Goal: Complete application form: Complete application form

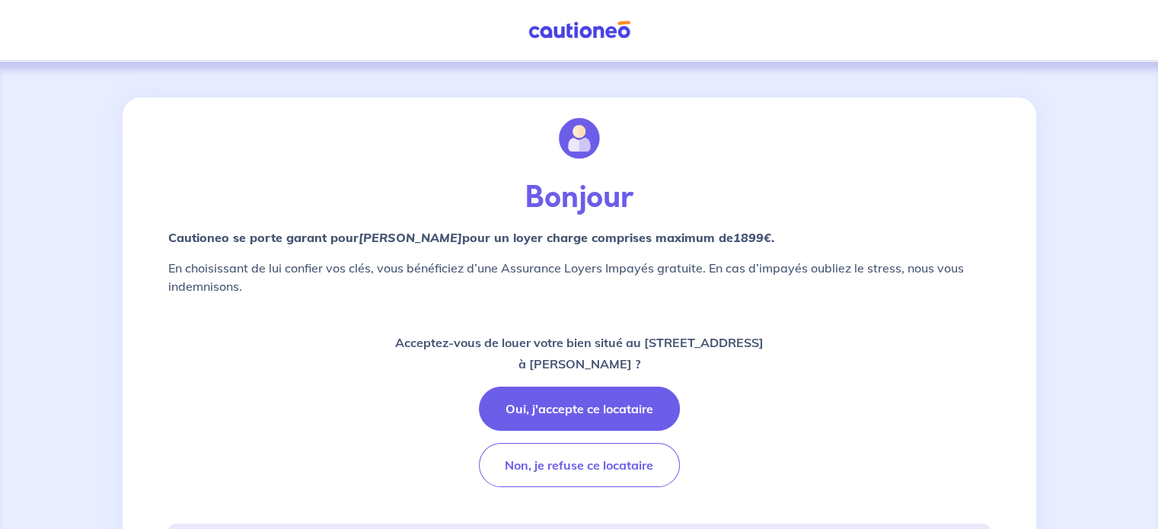
click at [574, 413] on button "Oui, j'accepte ce locataire" at bounding box center [579, 409] width 201 height 44
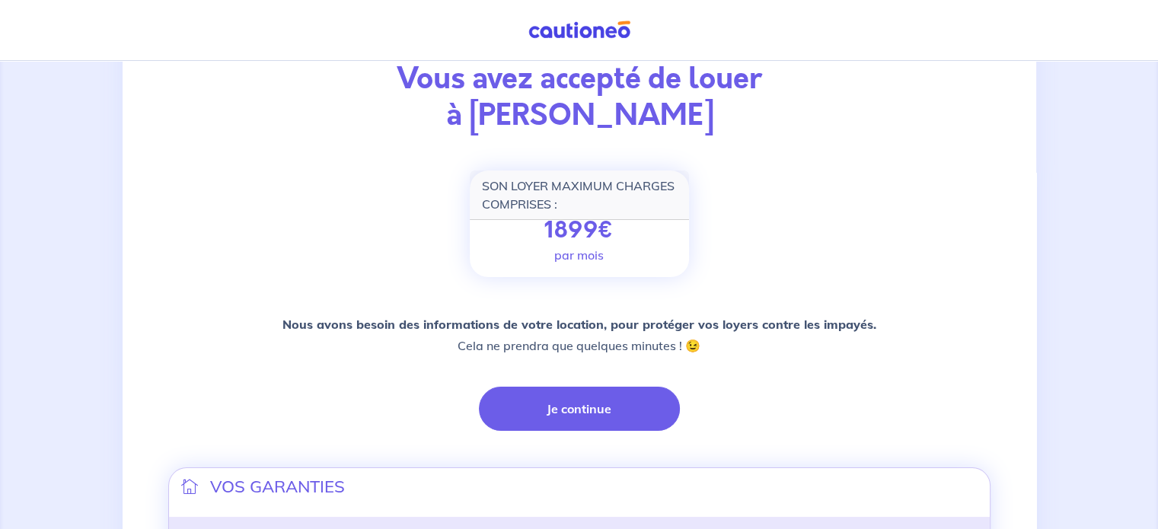
scroll to position [155, 0]
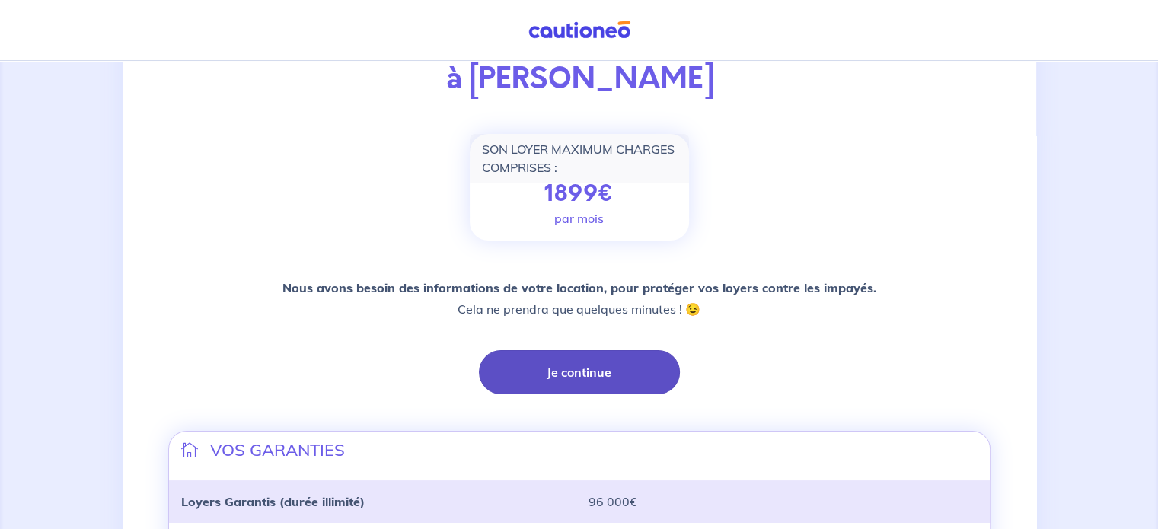
click at [563, 380] on button "Je continue" at bounding box center [579, 372] width 201 height 44
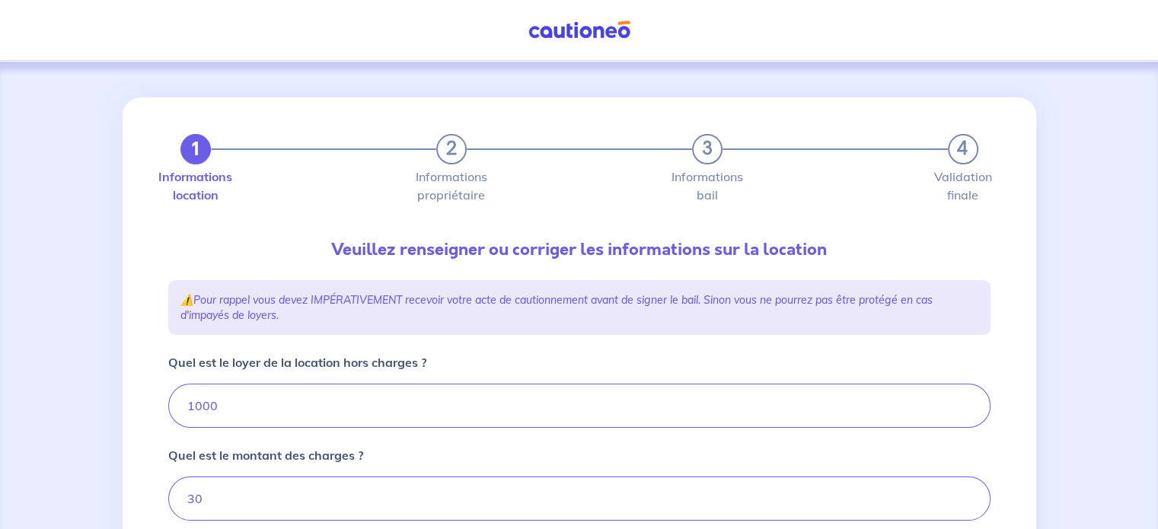
type input "1030"
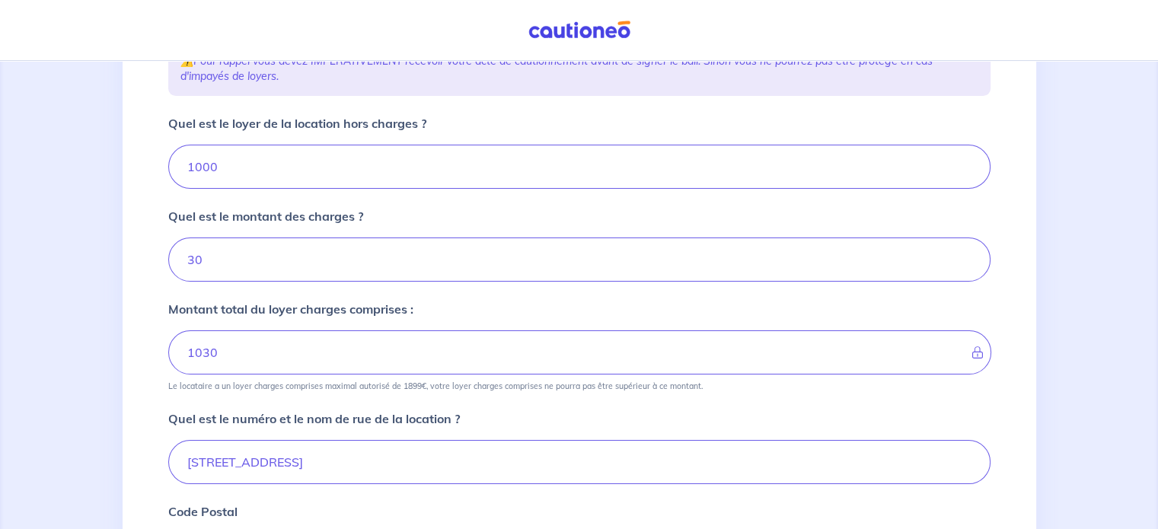
scroll to position [240, 0]
click at [520, 170] on input "Quel est le loyer de la location hors charges ?" at bounding box center [579, 166] width 822 height 44
click at [387, 168] on input "Quel est le loyer de la location hors charges ?" at bounding box center [579, 166] width 822 height 44
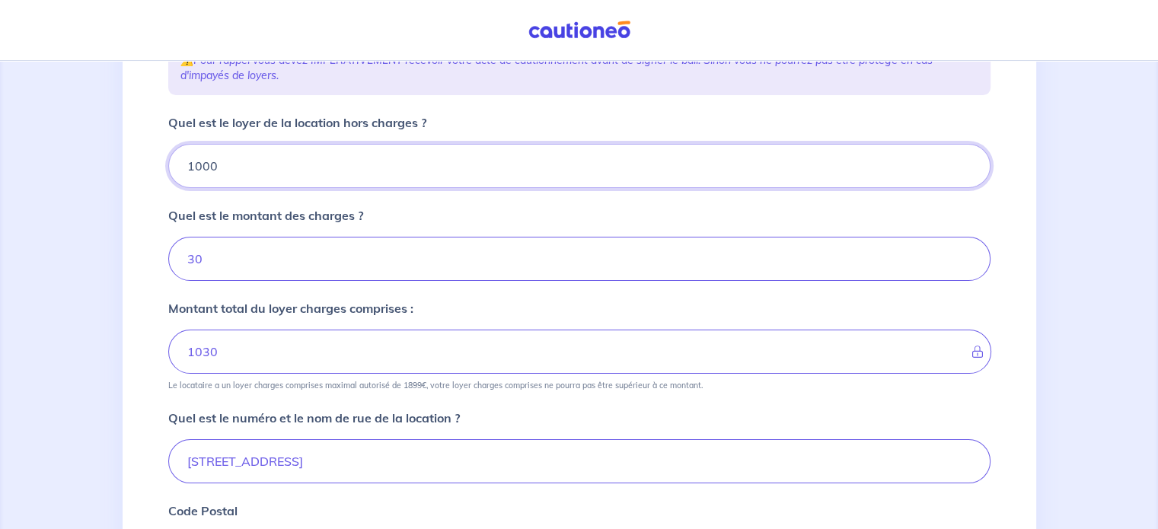
click at [387, 168] on input "Quel est le loyer de la location hors charges ?" at bounding box center [579, 166] width 822 height 44
type input "9"
type input "39"
type input "968"
type input "998"
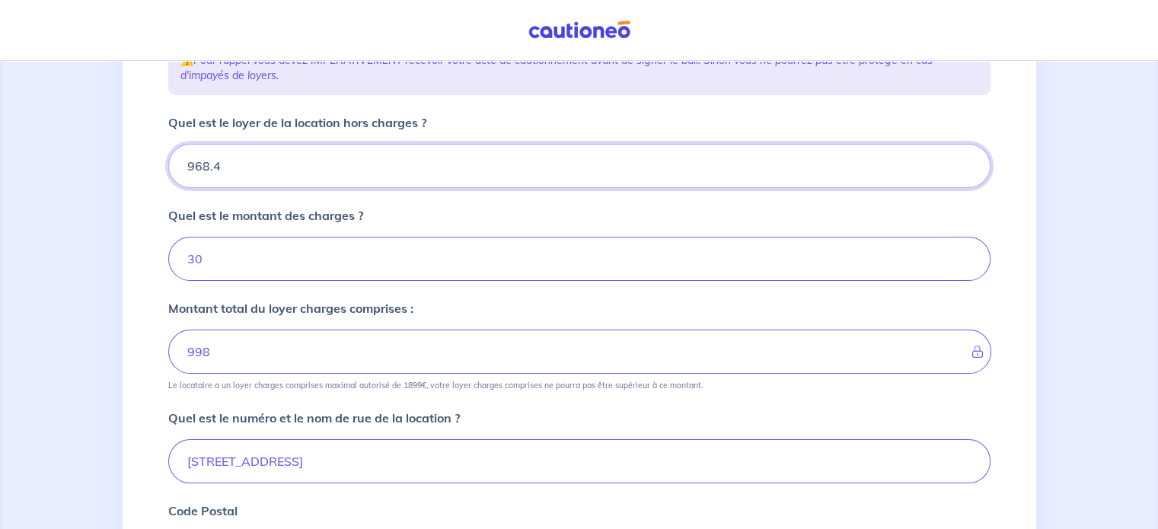
type input "968.41"
type input "998.41"
type input "968.41"
click at [322, 238] on input "Quel est le montant des charges ?" at bounding box center [579, 259] width 822 height 44
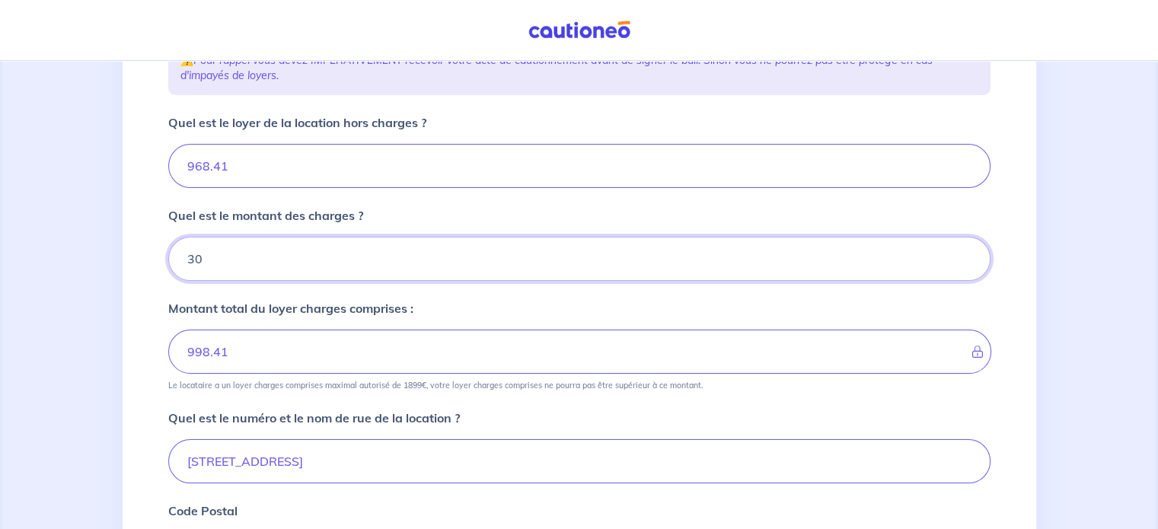
type input "3"
type input "968.41"
type input "11"
type input "979.41"
type input "113"
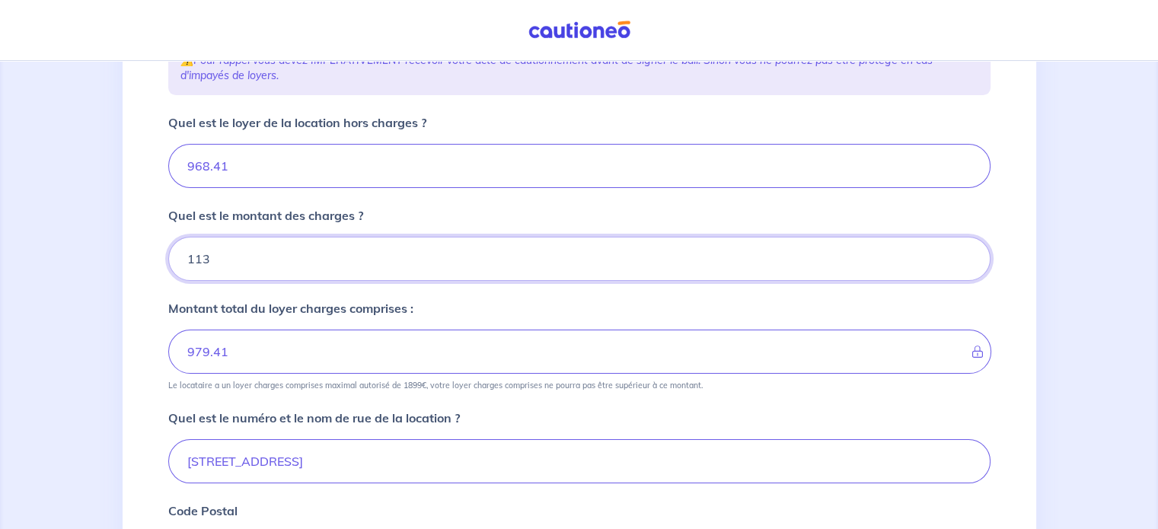
type input "1081.4"
type input "113.67"
type input "1082.08"
type input "113.67"
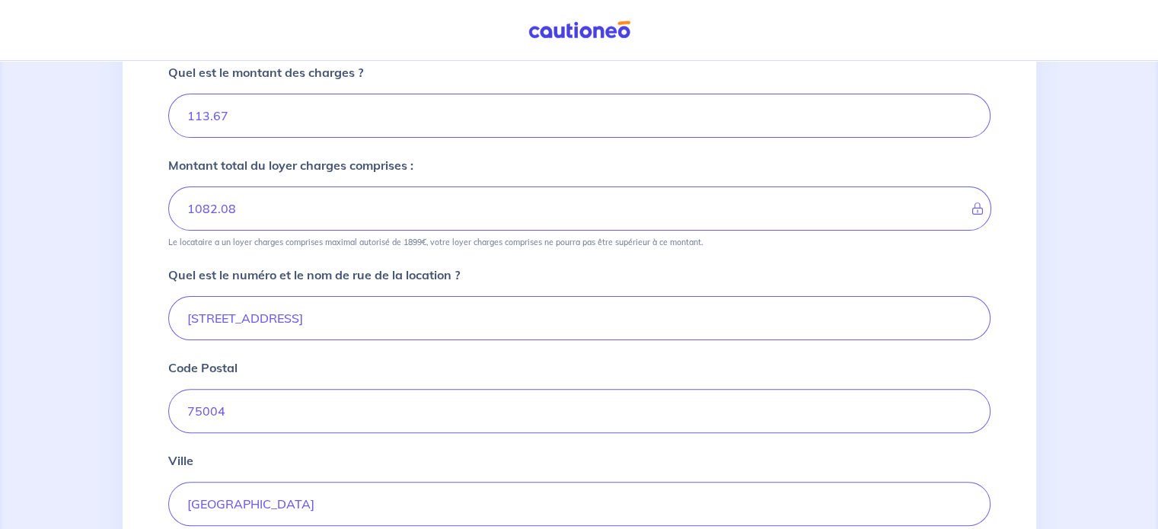
scroll to position [634, 0]
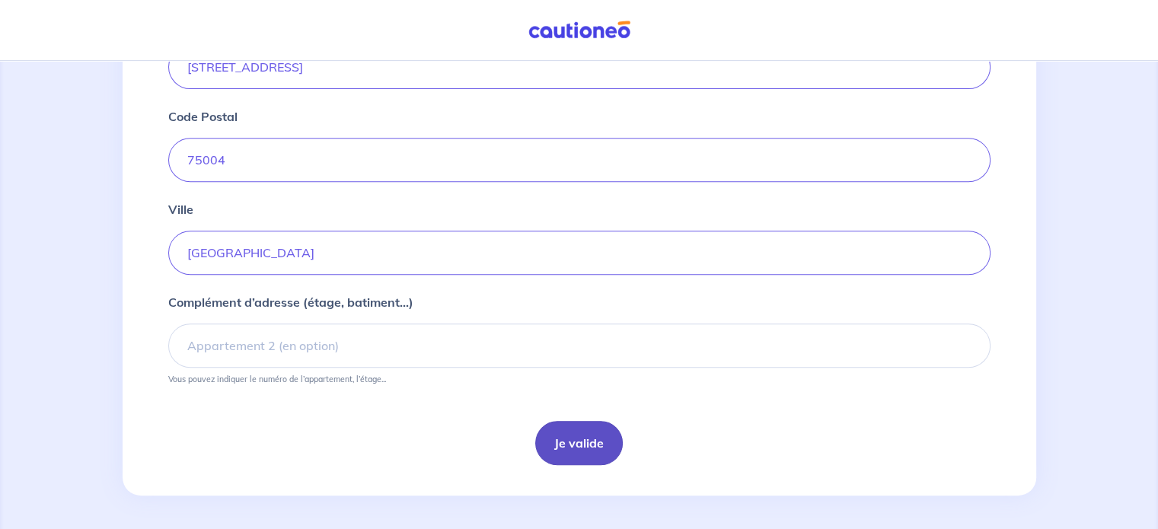
click at [588, 437] on button "Je valide" at bounding box center [579, 443] width 88 height 44
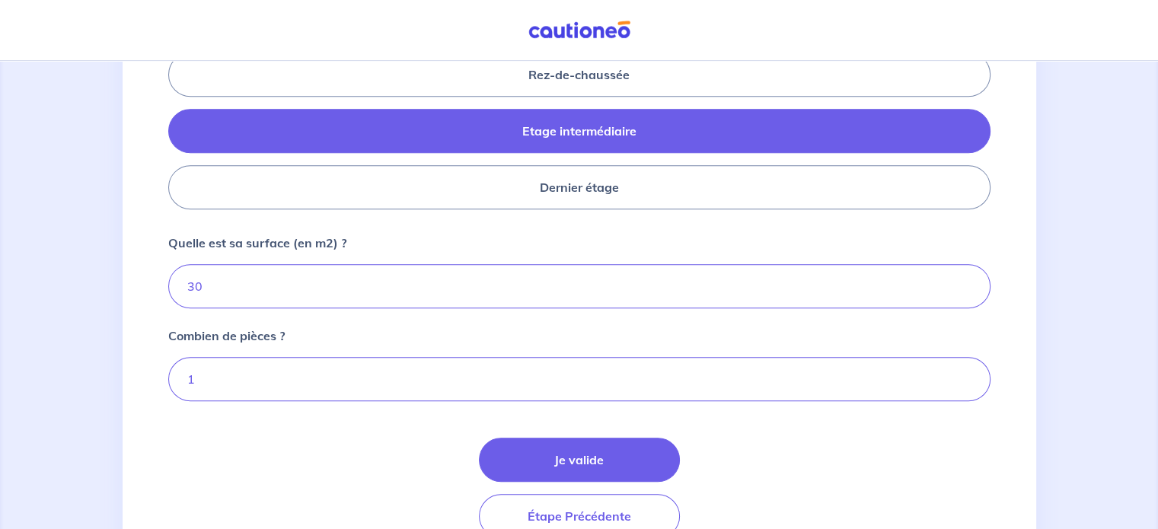
scroll to position [767, 0]
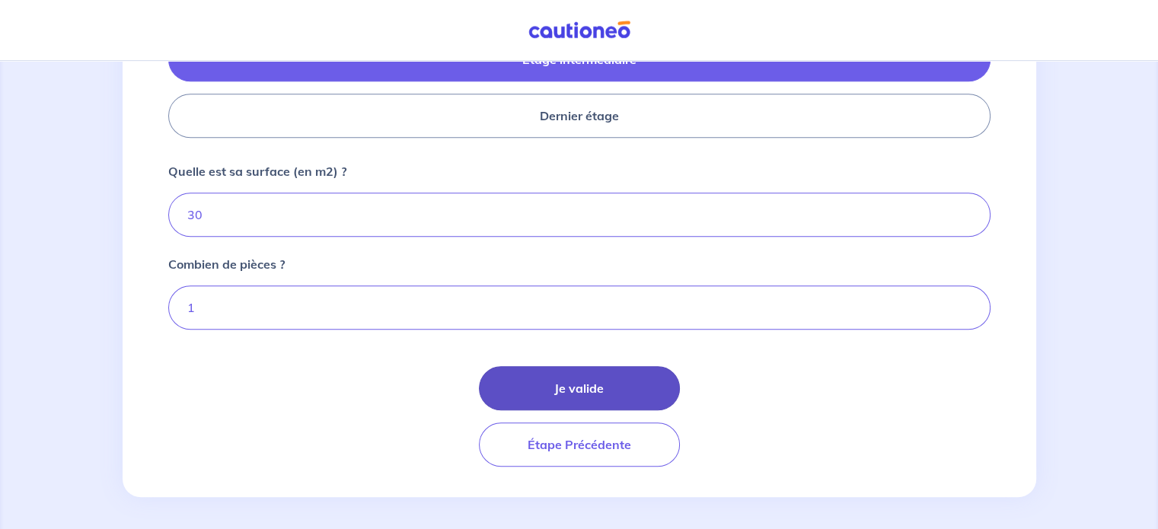
click at [579, 388] on button "Je valide" at bounding box center [579, 388] width 201 height 44
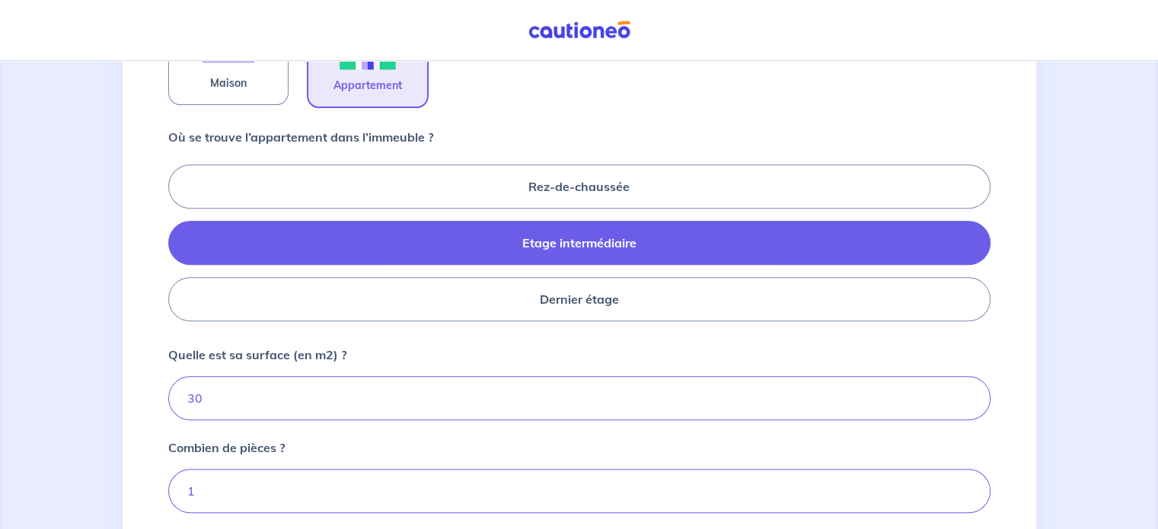
scroll to position [582, 0]
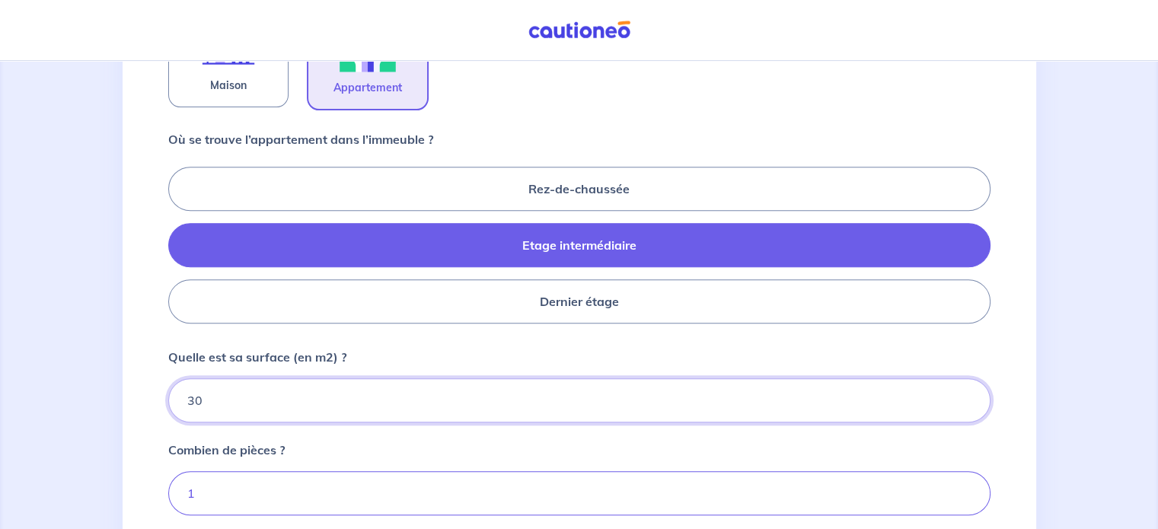
click at [371, 407] on input "30" at bounding box center [579, 400] width 822 height 44
type input "3"
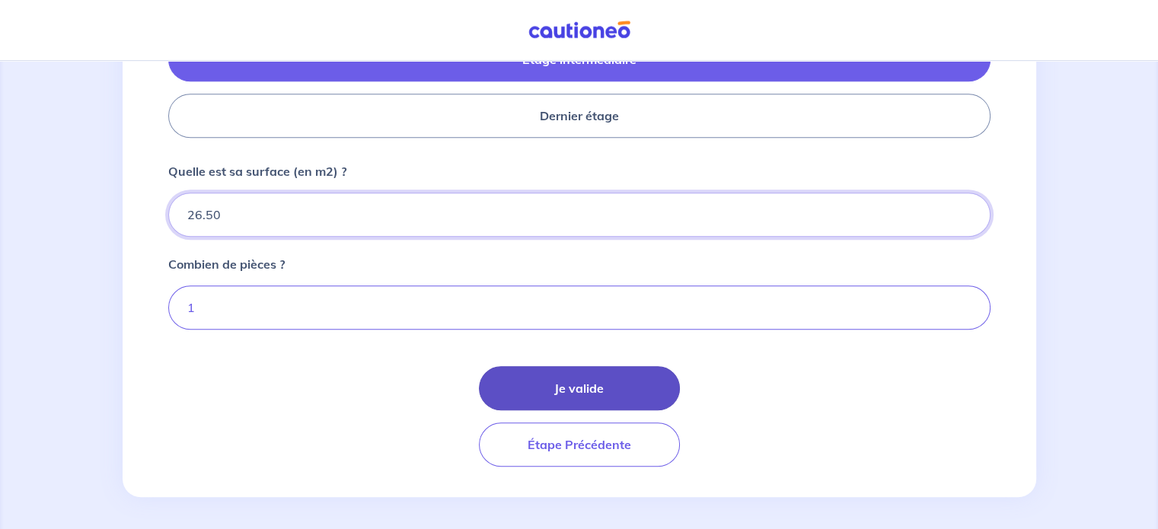
type input "26.50"
click at [606, 388] on button "Je valide" at bounding box center [579, 388] width 201 height 44
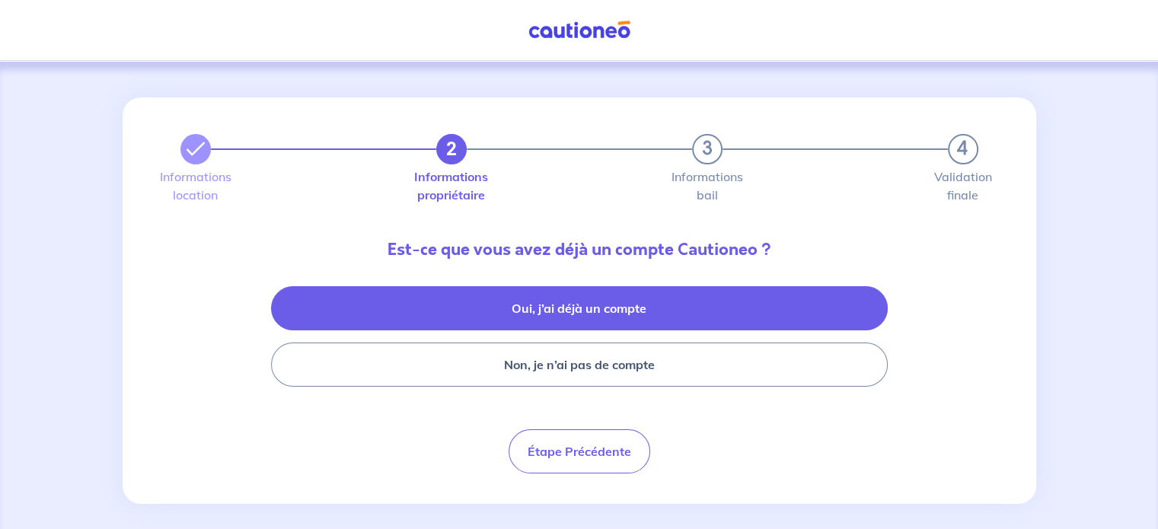
click at [592, 295] on button "Oui, j’ai déjà un compte" at bounding box center [579, 308] width 617 height 44
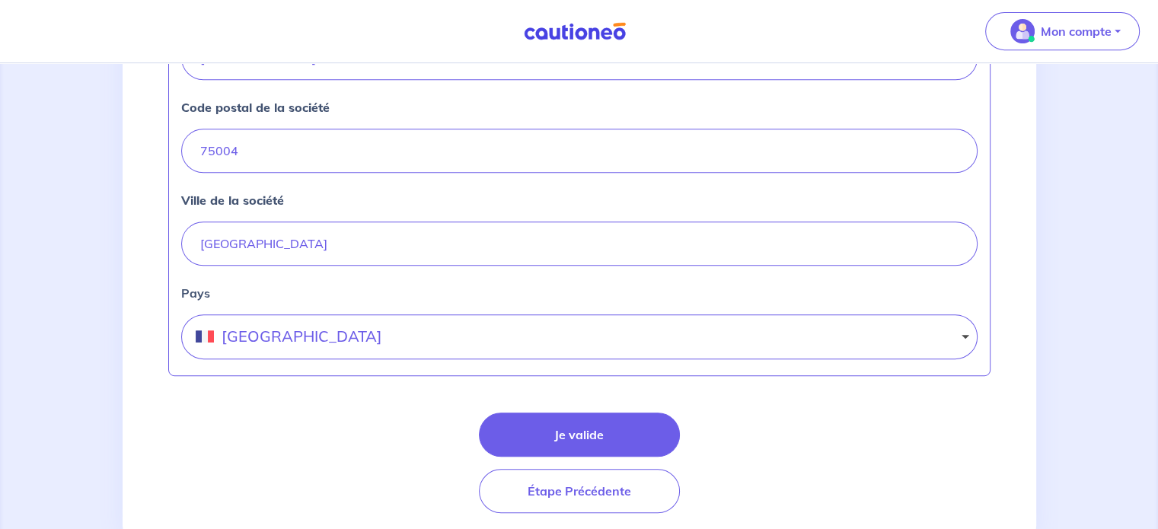
scroll to position [704, 0]
click at [582, 447] on button "Je valide" at bounding box center [579, 434] width 201 height 44
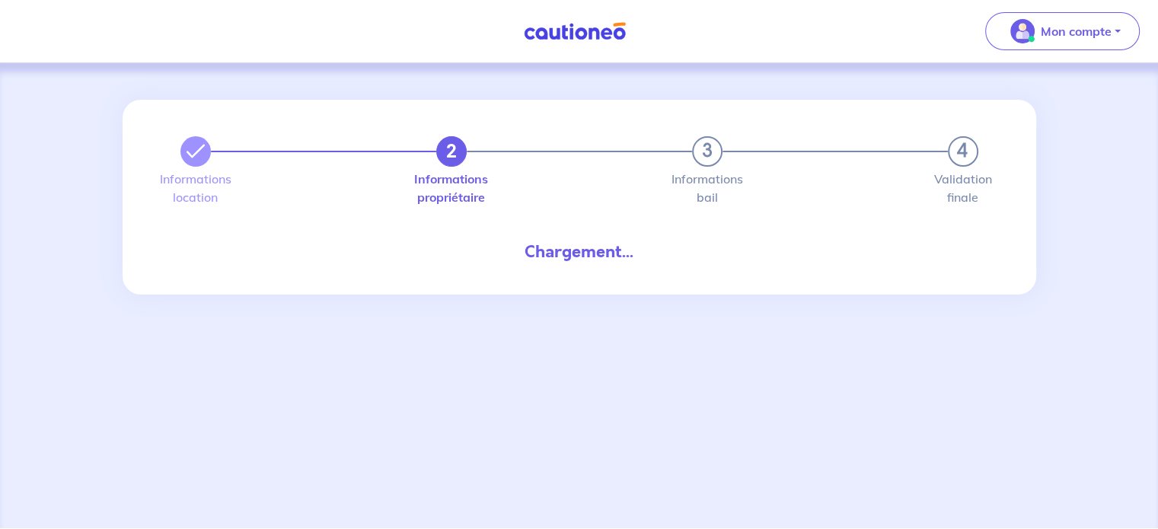
select select "FR"
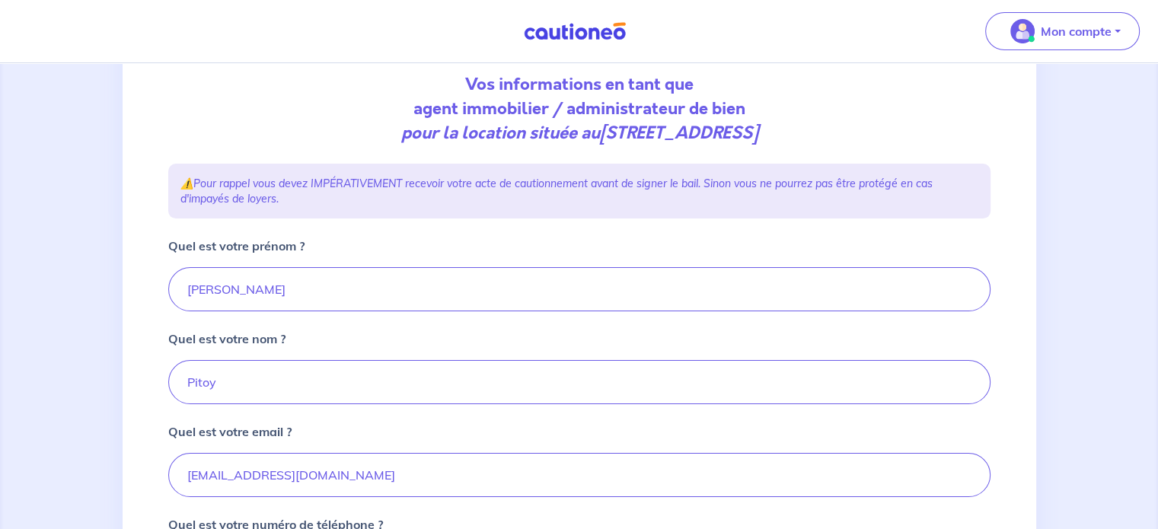
scroll to position [429, 0]
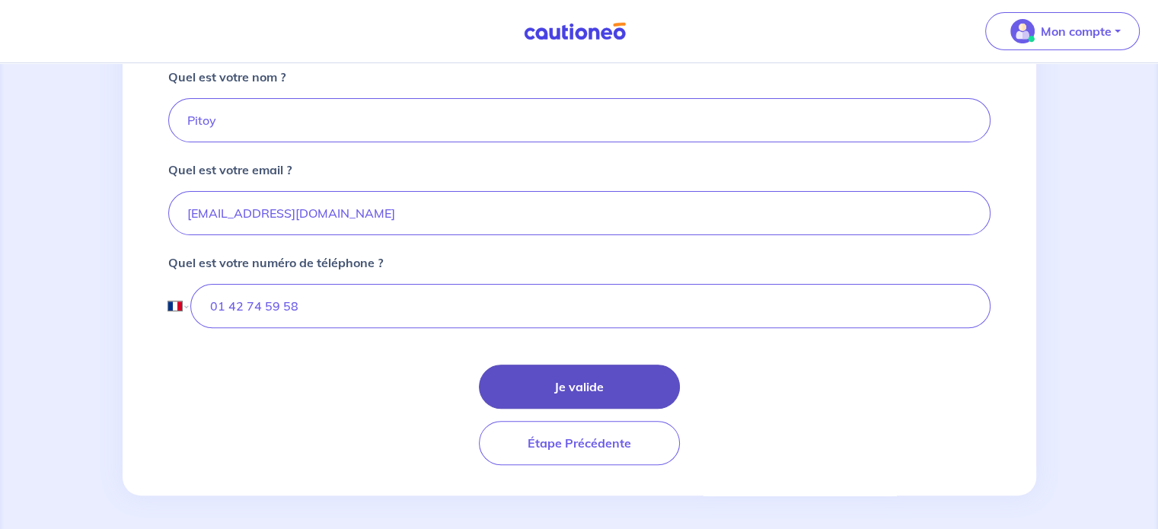
click at [541, 365] on button "Je valide" at bounding box center [579, 387] width 201 height 44
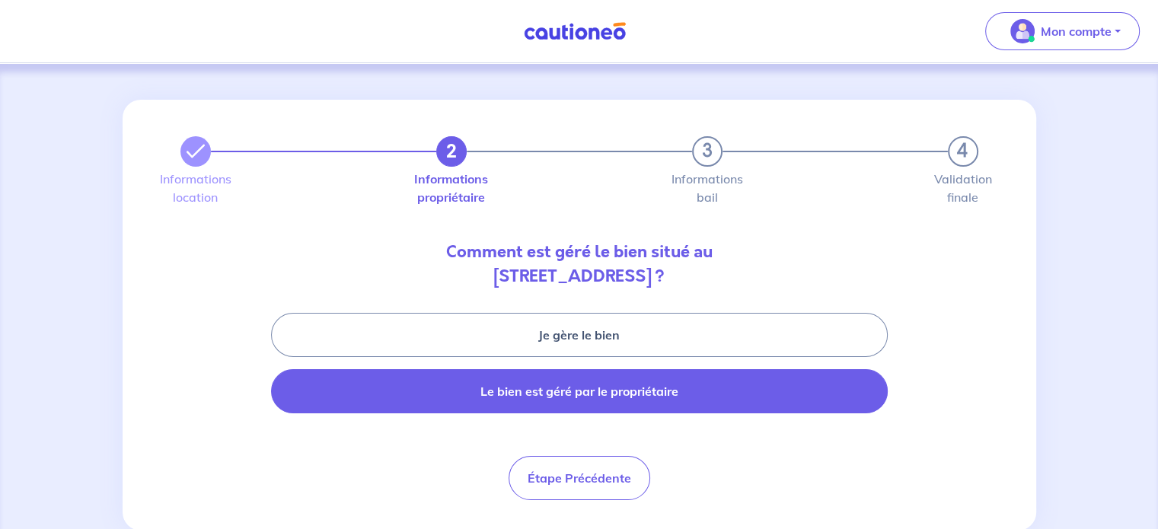
click at [666, 389] on button "Le bien est géré par le propriétaire" at bounding box center [579, 391] width 617 height 44
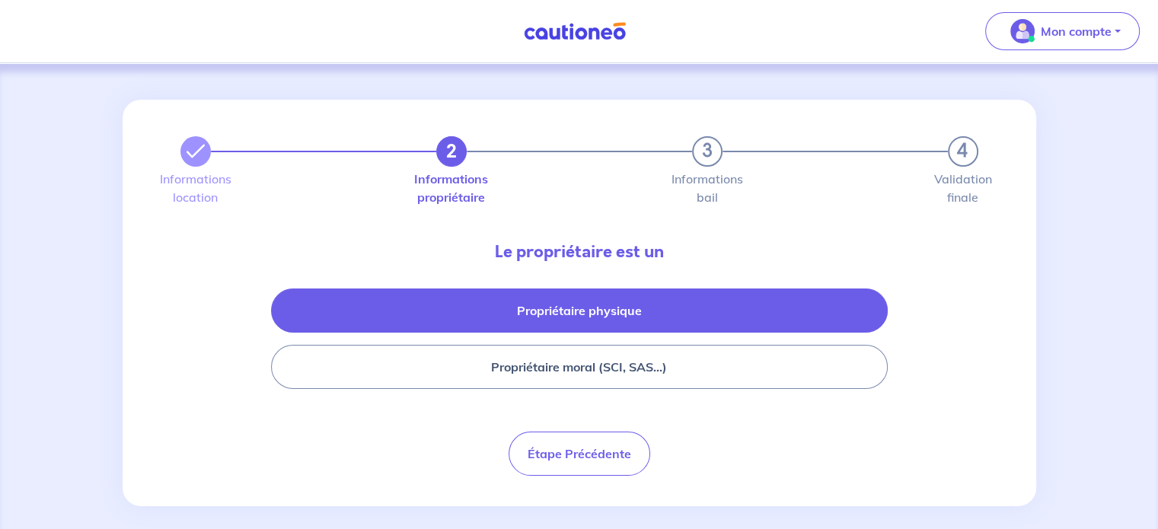
click at [624, 319] on button "Propriétaire physique" at bounding box center [579, 311] width 617 height 44
select select "FR"
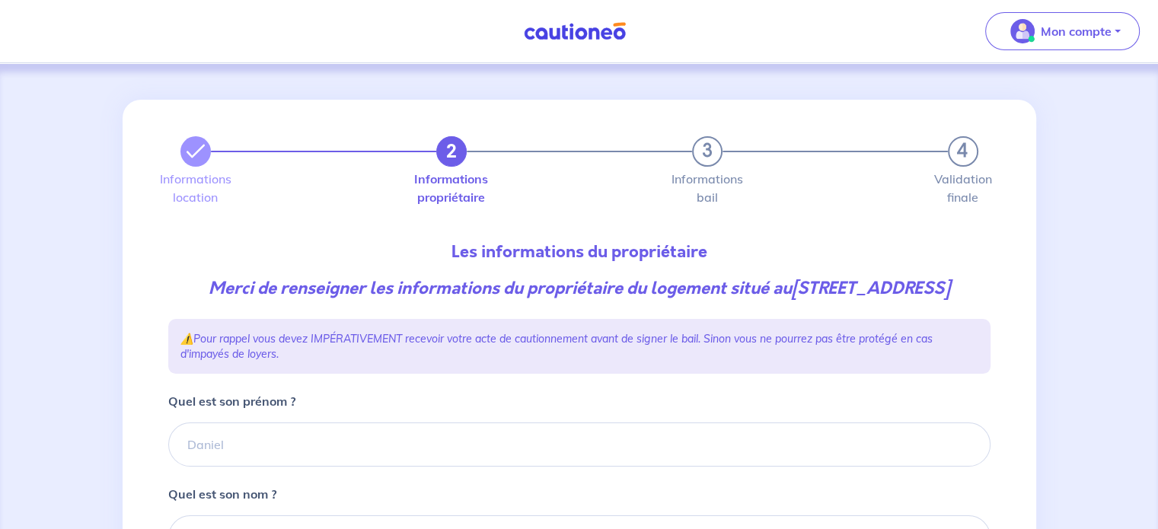
scroll to position [206, 0]
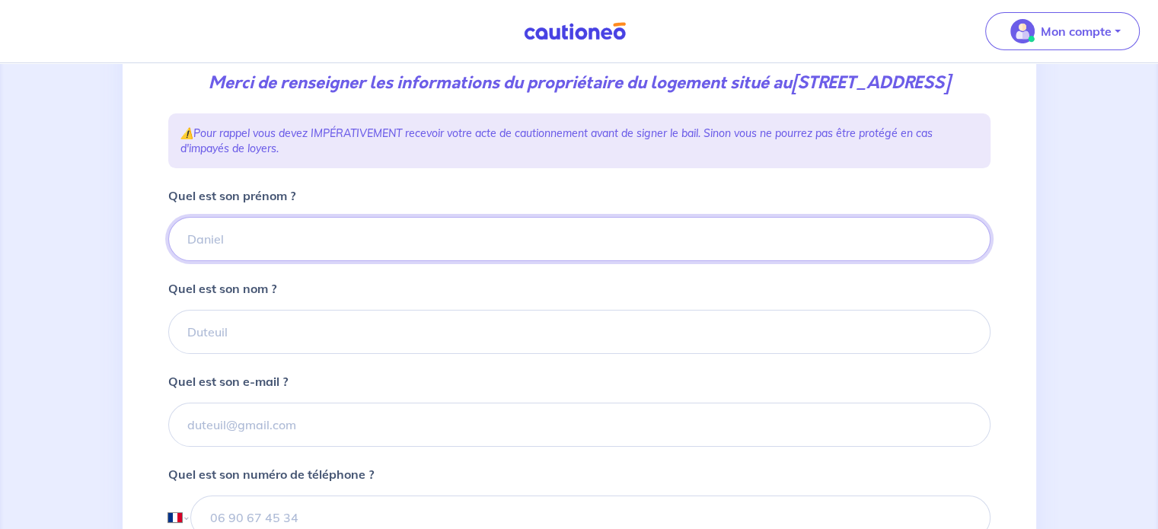
click at [534, 261] on input "Quel est son prénom ?" at bounding box center [579, 239] width 822 height 44
type input "Pierre"
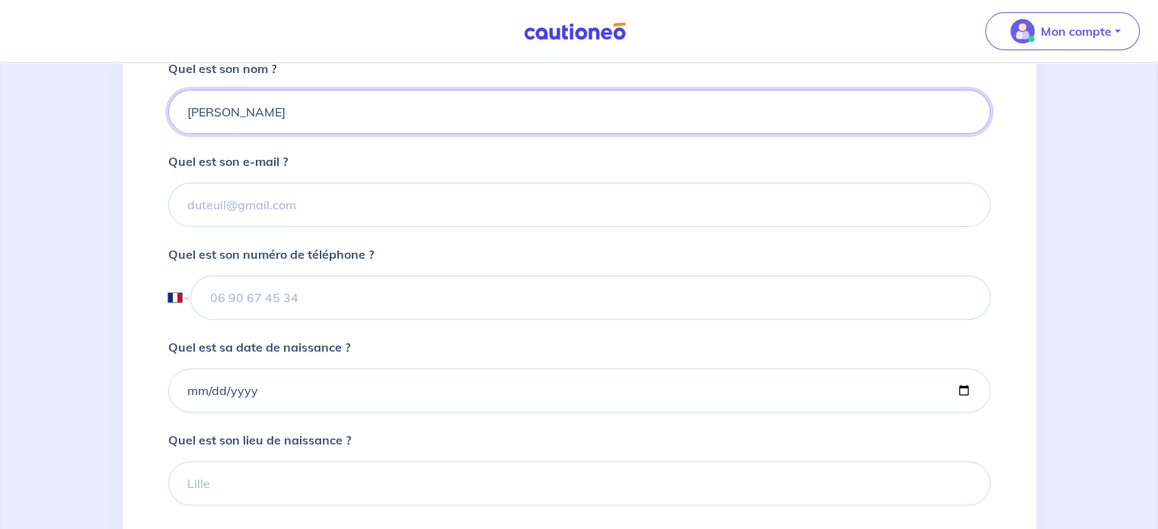
scroll to position [429, 0]
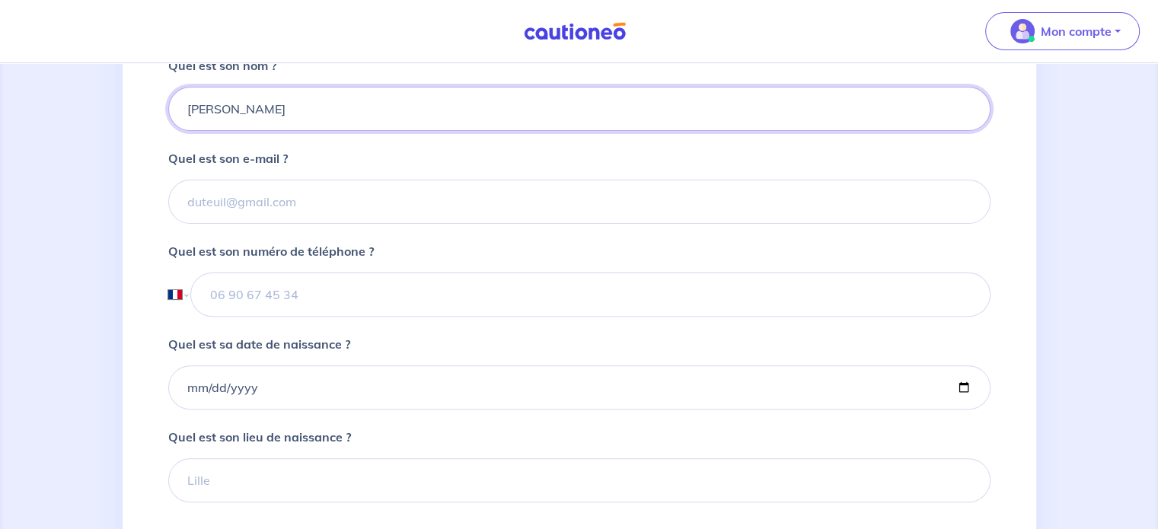
type input "DEJEAN"
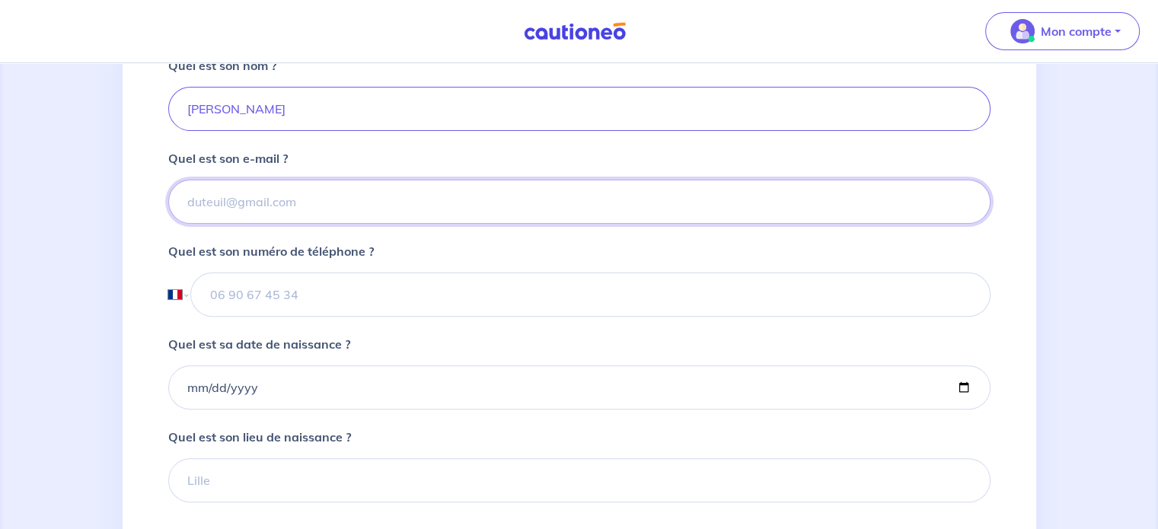
click at [429, 216] on input "Quel est son e-mail ?" at bounding box center [579, 202] width 822 height 44
paste input ""Pierre-Marcel DEJEAN" <pierre-marcel.dejean@wanadoo.fr>"
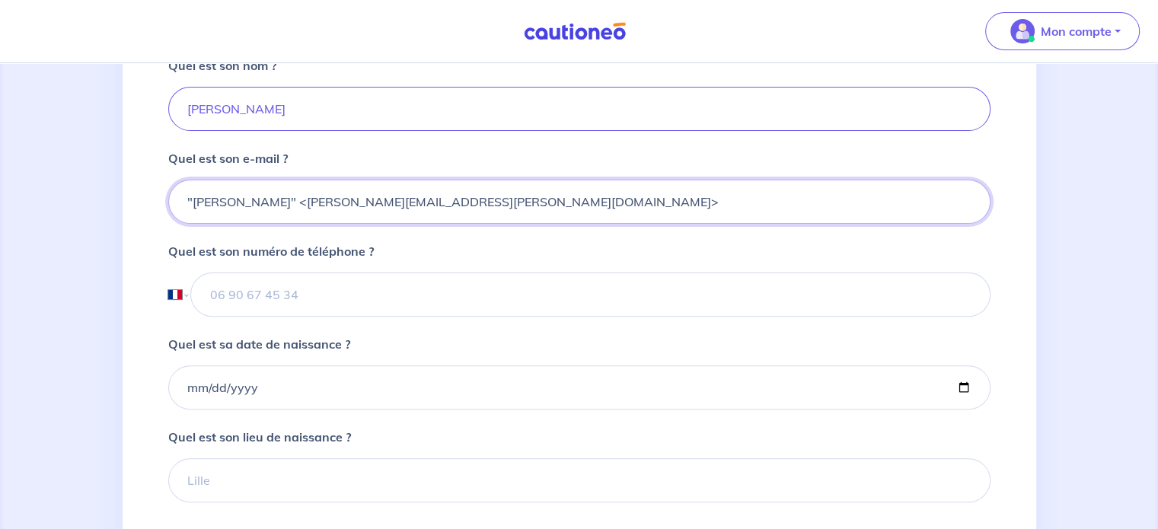
click at [333, 223] on input ""Pierre-Marcel DEJEAN" <pierre-marcel.dejean@wanadoo.fr>" at bounding box center [579, 202] width 822 height 44
click at [475, 218] on input "pierre-marcel.dejean@wanadoo.fr>" at bounding box center [579, 202] width 822 height 44
type input "pierre-marcel.dejean@wanadoo.fr"
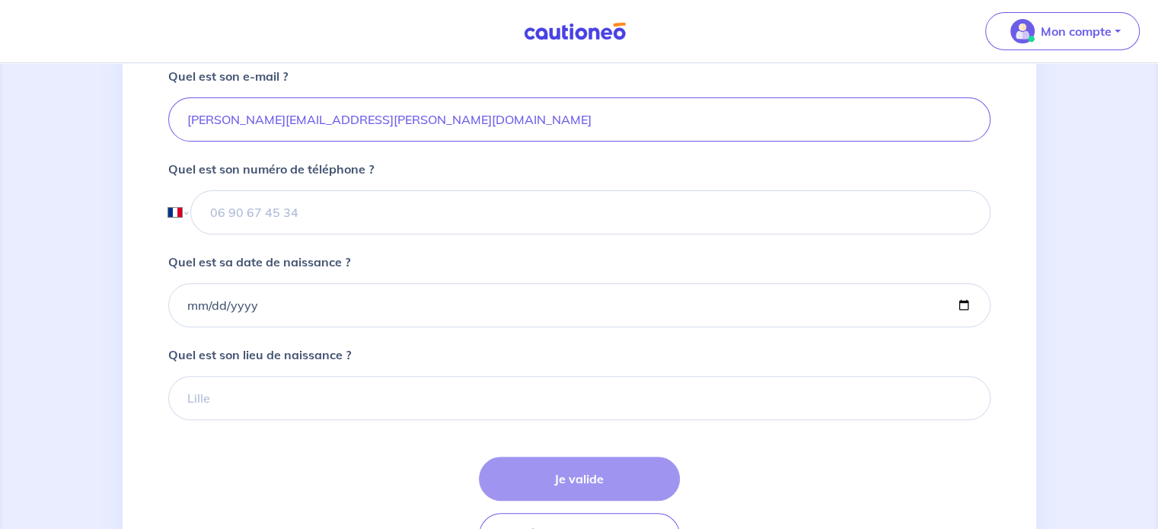
scroll to position [512, 0]
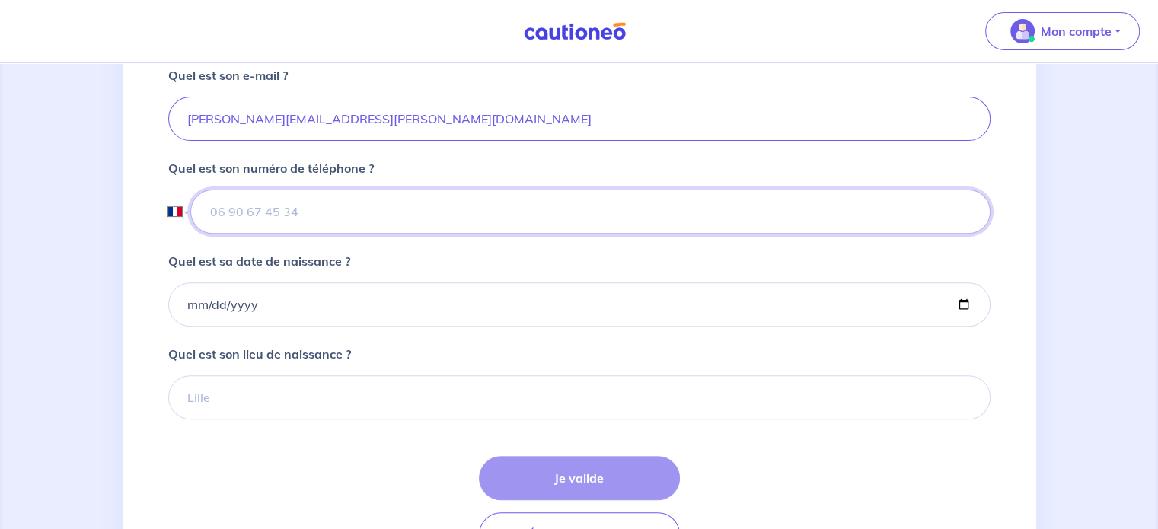
click at [264, 234] on input "tel" at bounding box center [589, 212] width 799 height 44
type input "06 20 75 25 26"
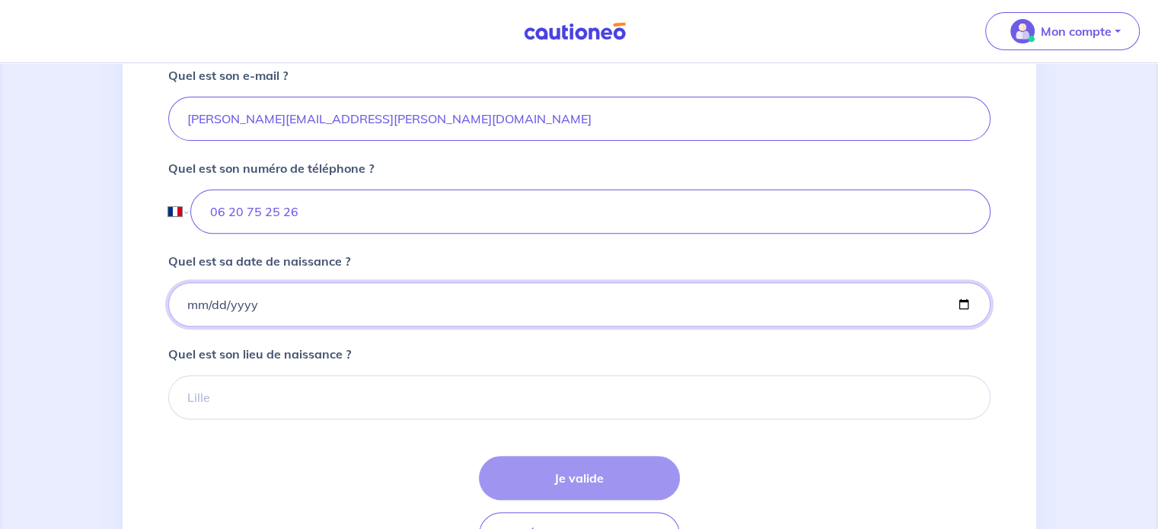
click at [245, 317] on input "Quel est sa date de naissance ?" at bounding box center [579, 304] width 822 height 44
type input "1945-02-20"
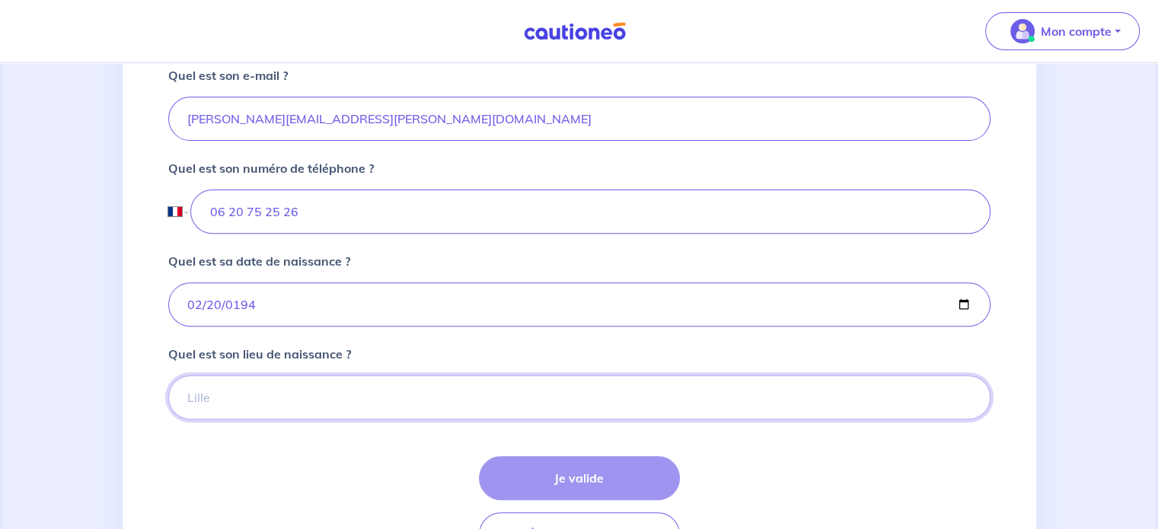
click at [294, 420] on input "Quel est son lieu de naissance ?" at bounding box center [579, 397] width 822 height 44
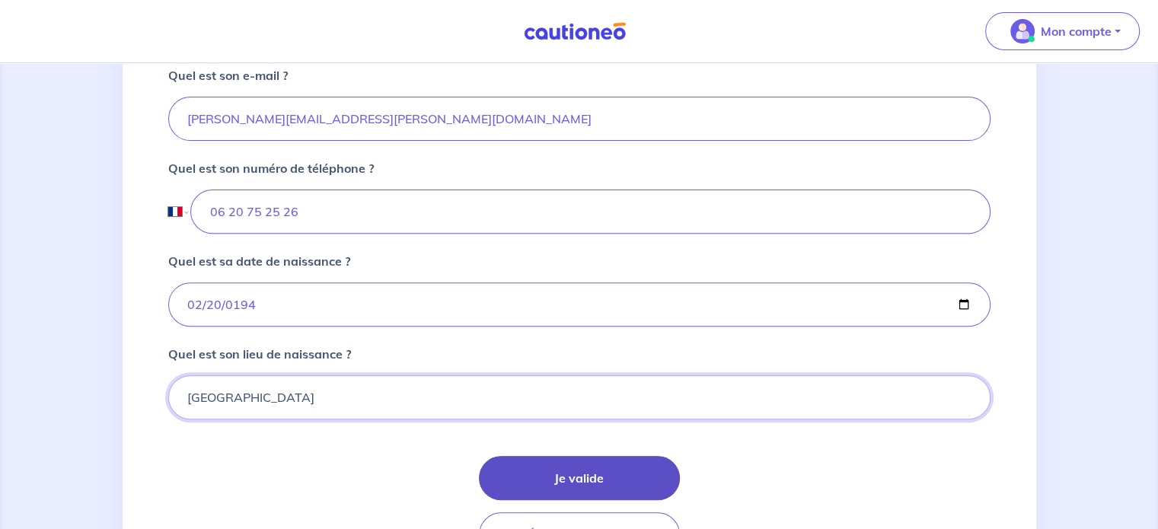
type input "Toulouse"
click at [552, 497] on button "Je valide" at bounding box center [579, 478] width 201 height 44
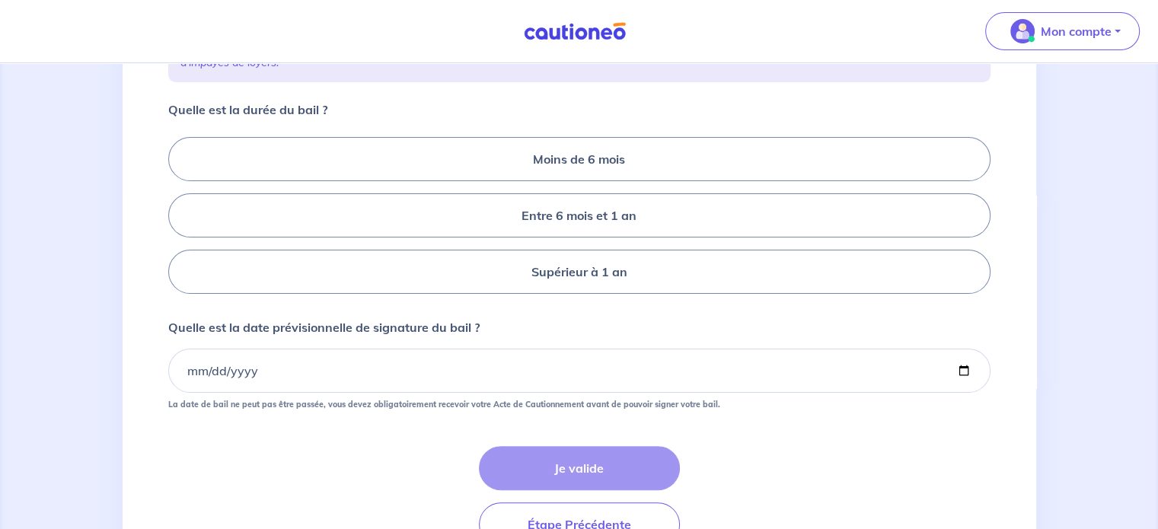
scroll to position [291, 0]
click at [588, 212] on label "Entre 6 mois et 1 an" at bounding box center [579, 216] width 822 height 44
click at [178, 212] on input "Entre 6 mois et 1 an" at bounding box center [173, 217] width 10 height 10
radio input "true"
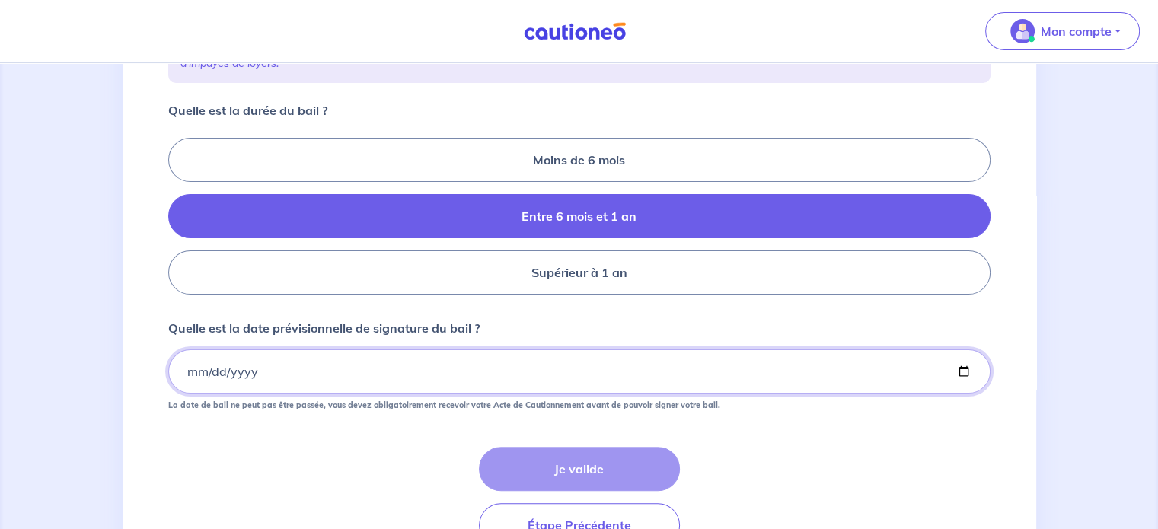
click at [533, 374] on input "Quelle est la date prévisionnelle de signature du bail ?" at bounding box center [579, 371] width 822 height 44
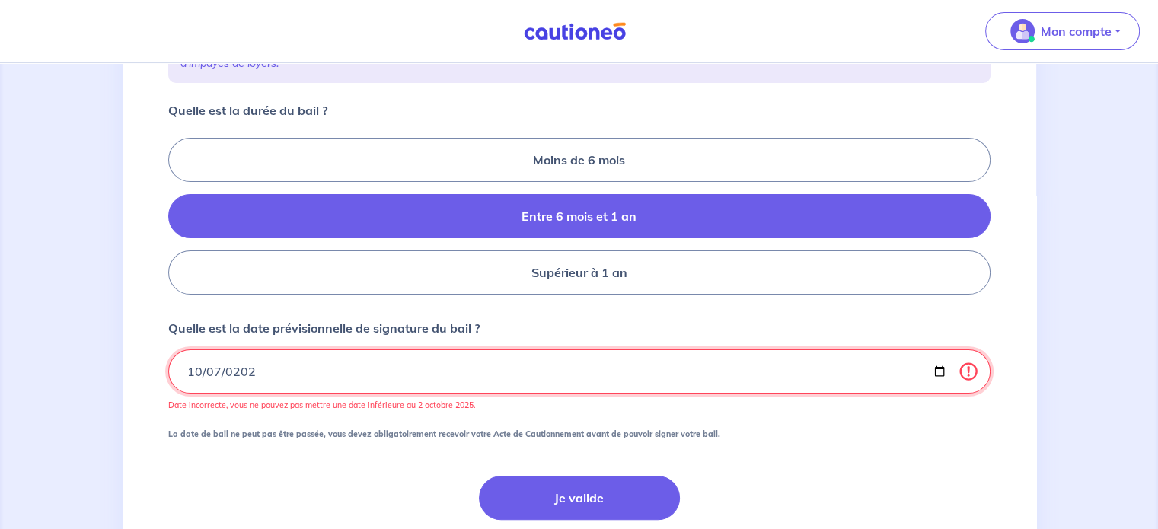
type input "2025-10-07"
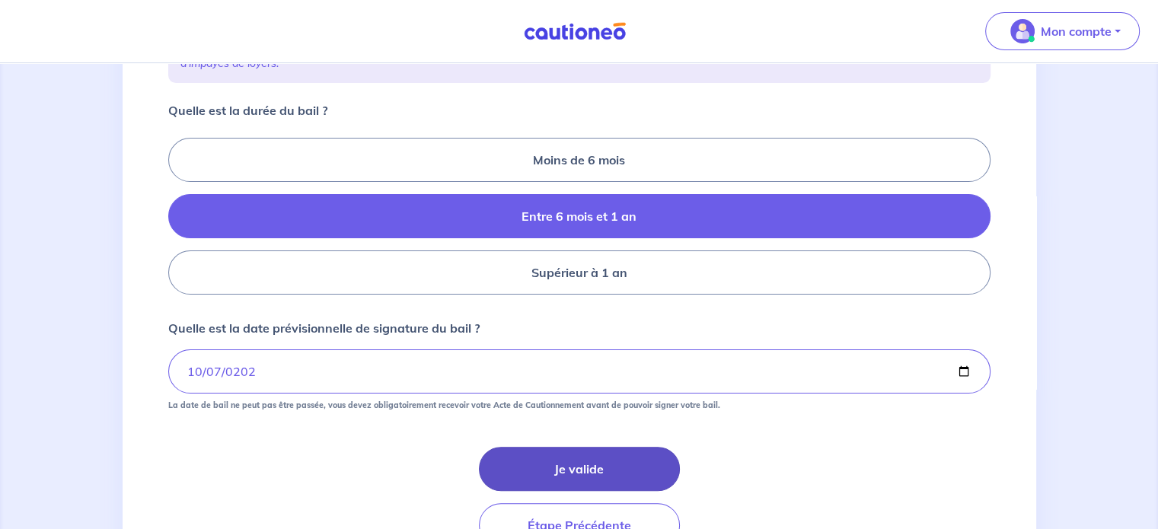
click at [580, 480] on button "Je valide" at bounding box center [579, 469] width 201 height 44
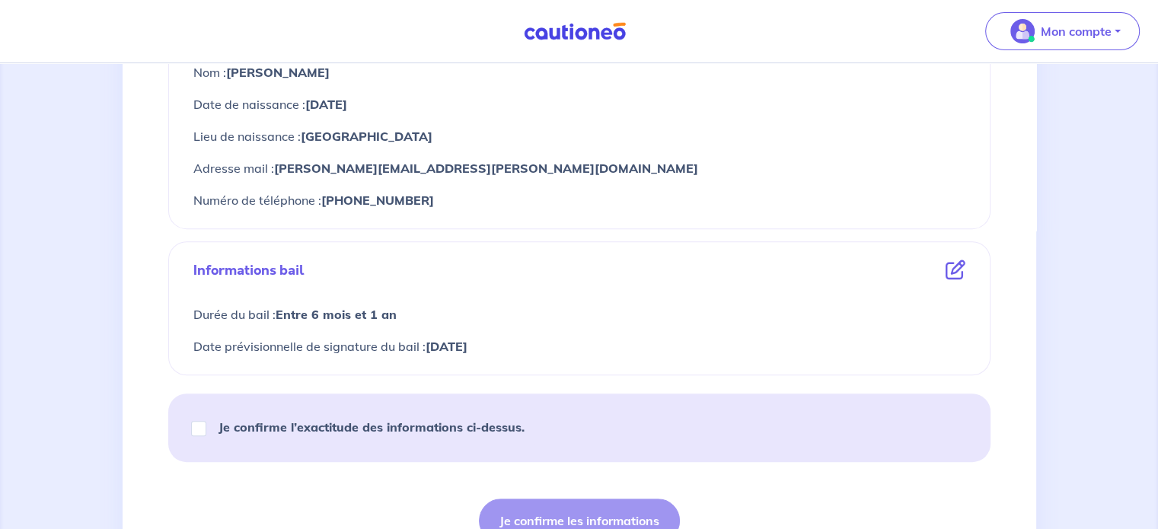
scroll to position [654, 0]
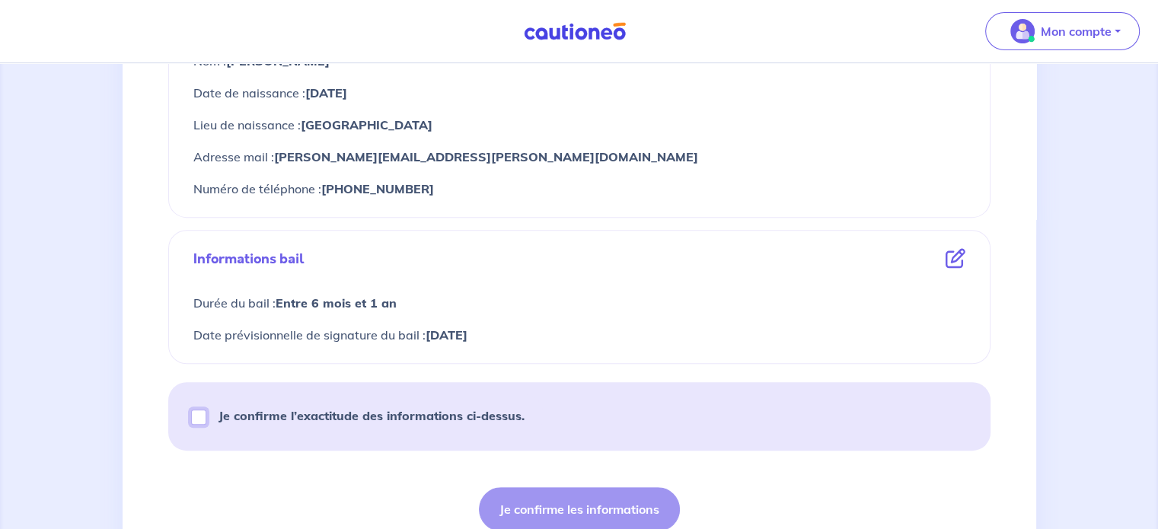
click at [195, 415] on input "Je confirme l’exactitude des informations ci-dessus." at bounding box center [198, 417] width 15 height 15
checkbox input "true"
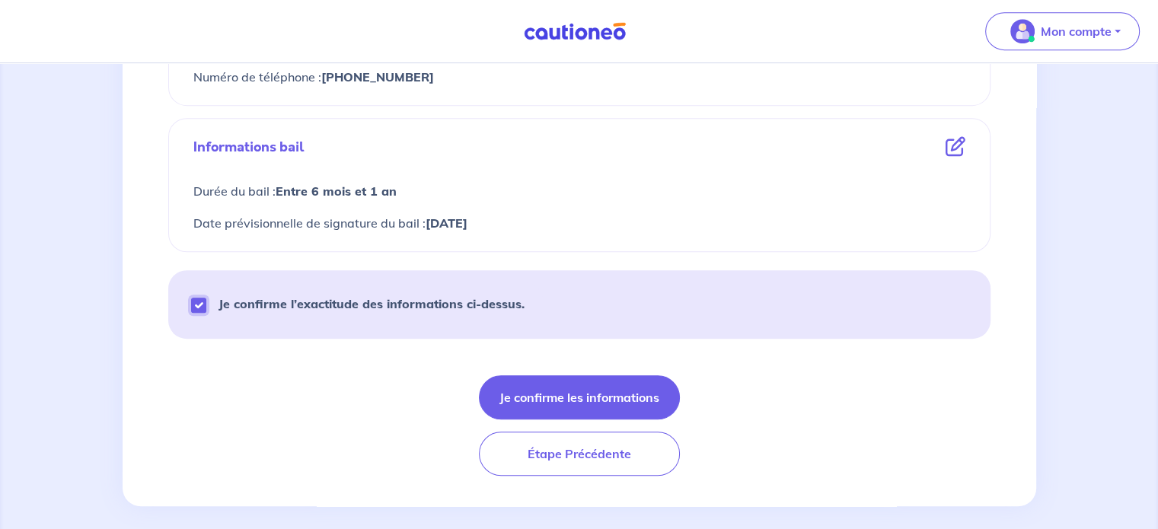
scroll to position [769, 0]
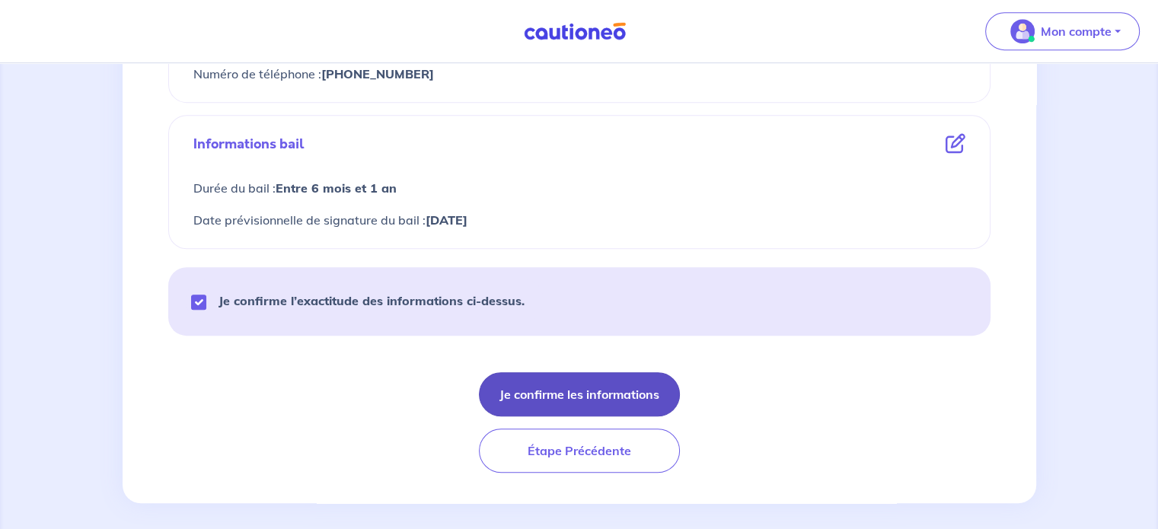
click at [598, 407] on button "Je confirme les informations" at bounding box center [579, 394] width 201 height 44
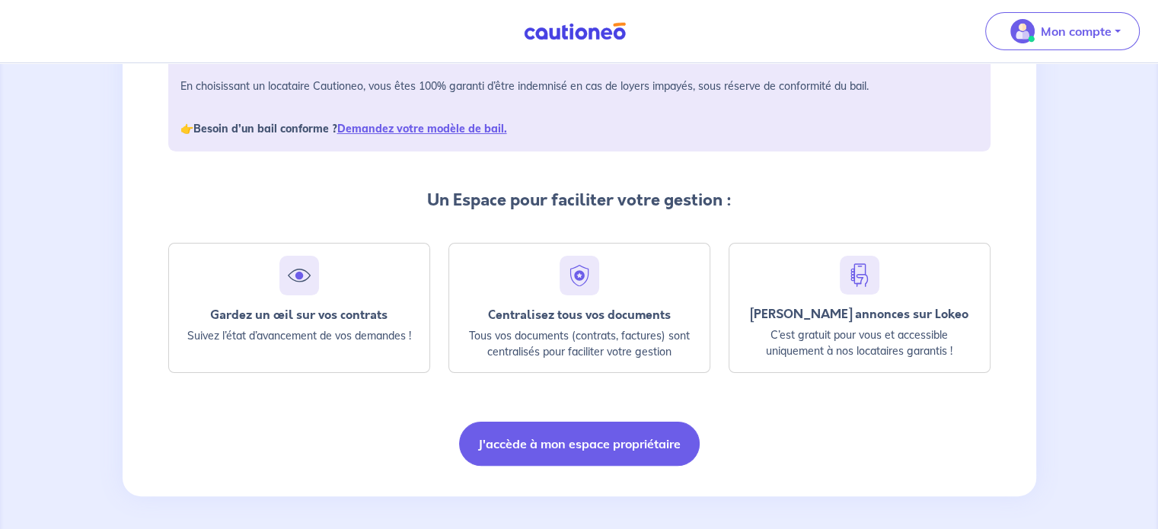
scroll to position [262, 0]
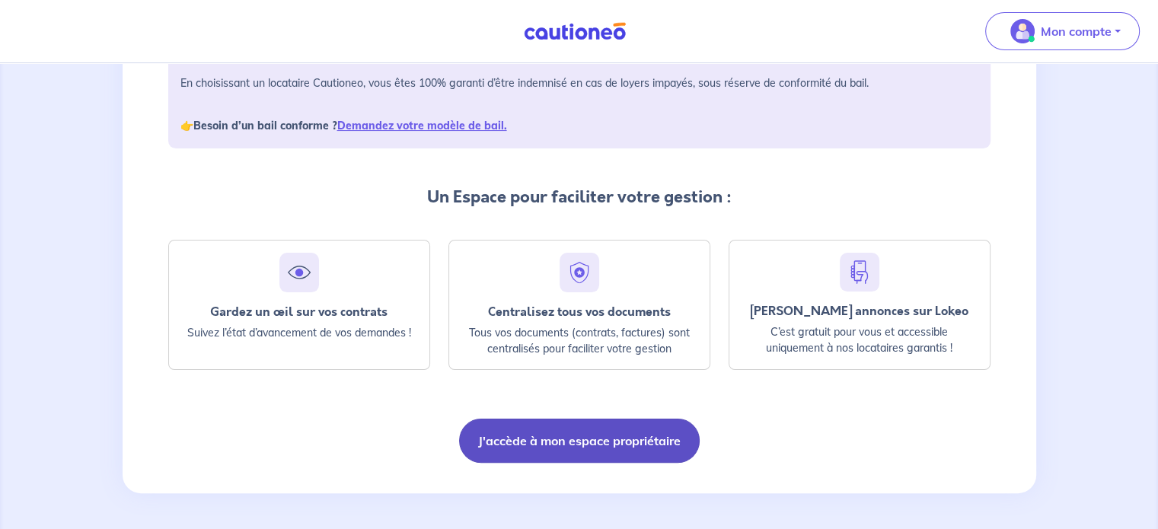
click at [592, 448] on button "J'accède à mon espace propriétaire" at bounding box center [579, 441] width 241 height 44
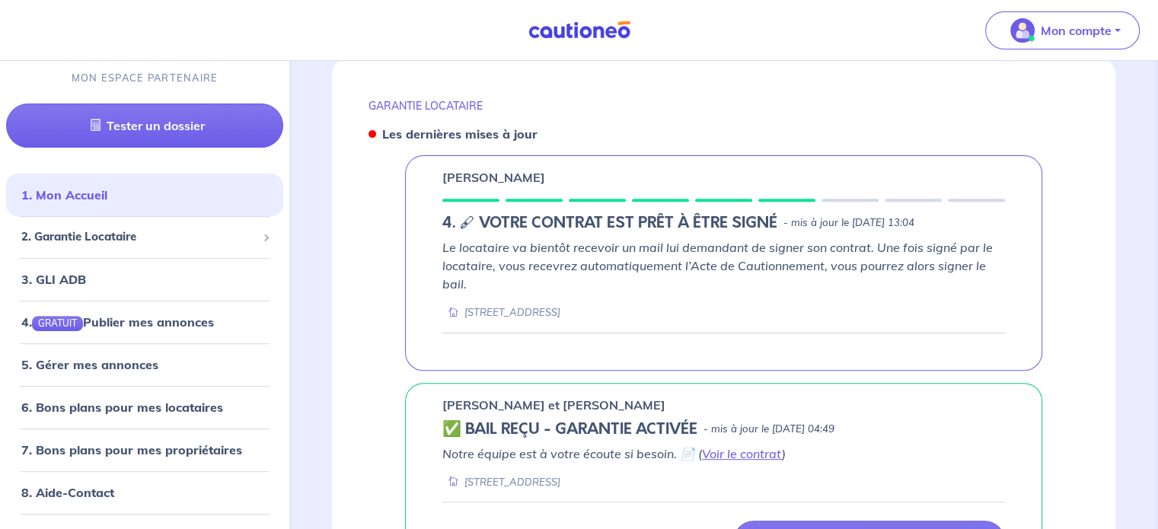
scroll to position [560, 0]
click at [477, 193] on div "[PERSON_NAME] 7. CONTRAT EN ATTENTE DE SIGNATURE DU LOCATAIRE - mis à jour le […" at bounding box center [723, 262] width 637 height 215
click at [385, 129] on strong "Les dernières mises à jour" at bounding box center [459, 133] width 155 height 15
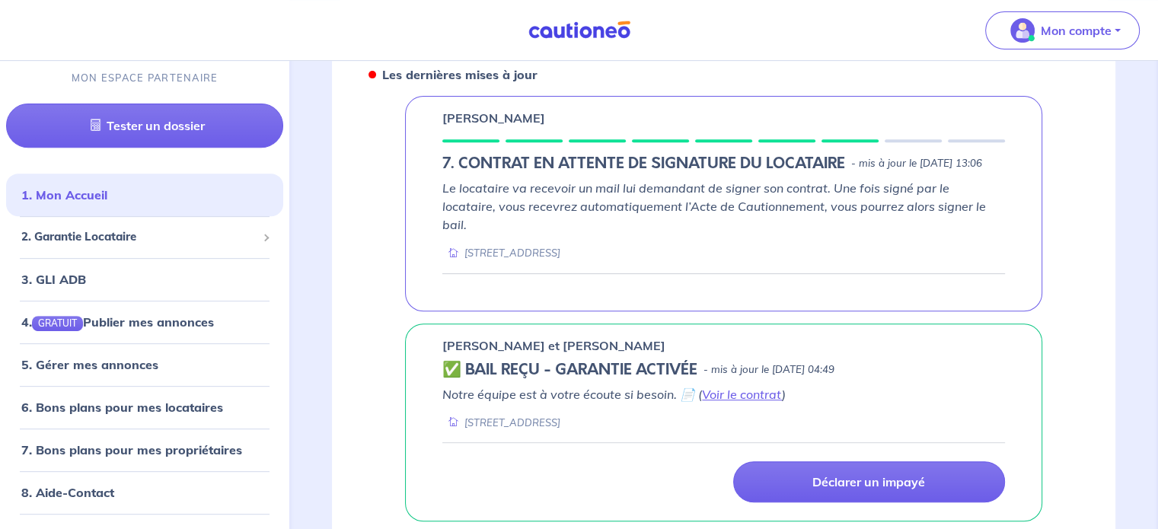
scroll to position [621, 0]
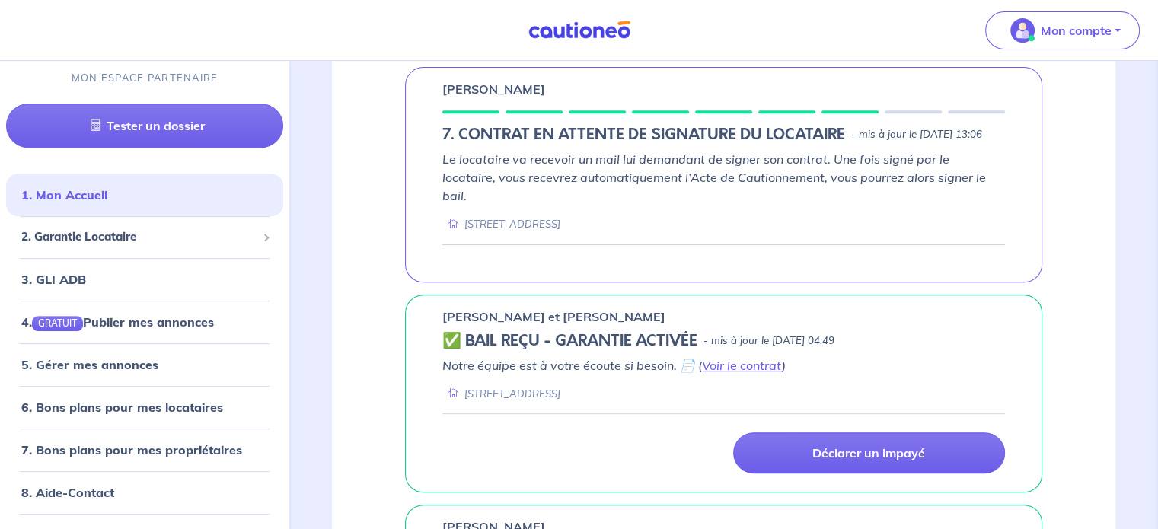
scroll to position [648, 0]
